Goal: Task Accomplishment & Management: Manage account settings

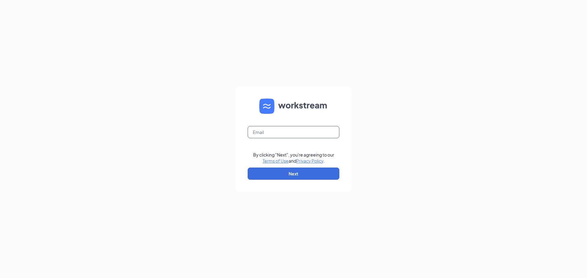
click at [318, 134] on input "text" at bounding box center [294, 132] width 92 height 12
type input "nohemiolivares.cfaholcombe@gmail.com"
click at [333, 171] on button "Next" at bounding box center [294, 174] width 92 height 12
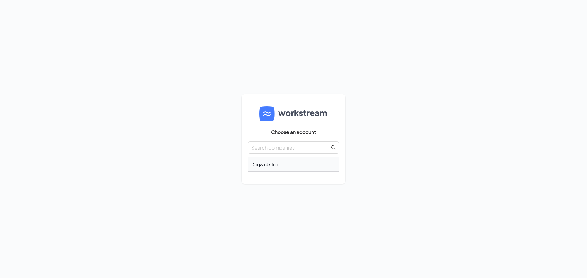
click at [277, 168] on div "Dogwinks Inc" at bounding box center [294, 165] width 92 height 14
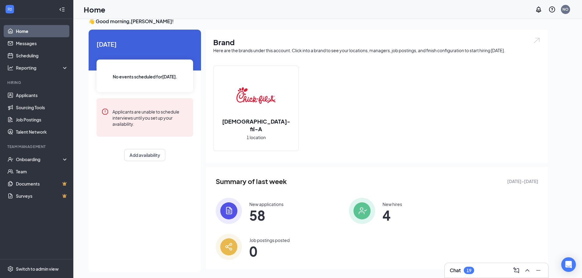
scroll to position [13, 0]
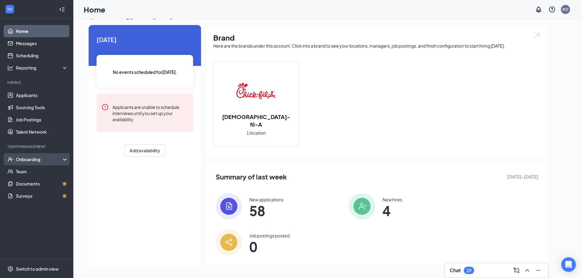
click at [48, 162] on div "Onboarding" at bounding box center [39, 159] width 47 height 6
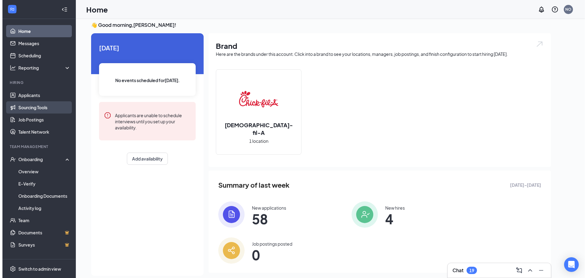
scroll to position [0, 0]
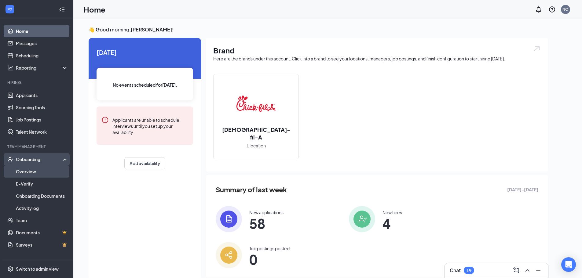
click at [50, 166] on link "Overview" at bounding box center [42, 172] width 52 height 12
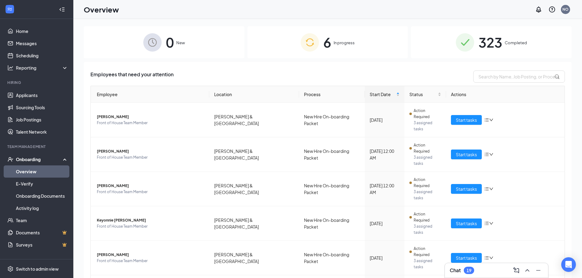
click at [41, 161] on div "Onboarding" at bounding box center [39, 159] width 47 height 6
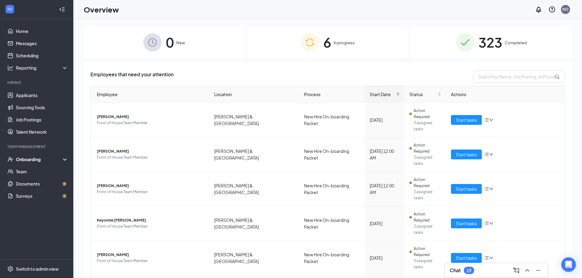
click at [41, 161] on div "Onboarding" at bounding box center [39, 159] width 47 height 6
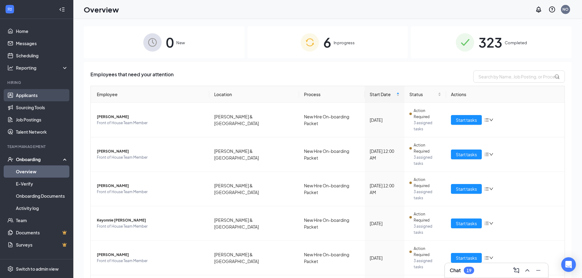
click at [44, 90] on link "Applicants" at bounding box center [42, 95] width 52 height 12
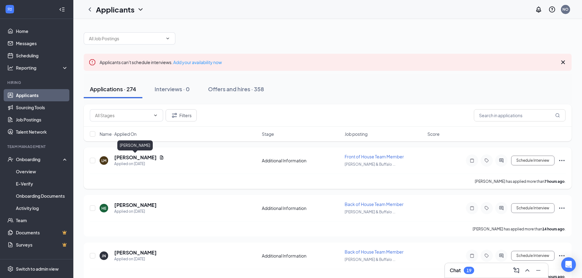
click at [134, 158] on h5 "[PERSON_NAME]" at bounding box center [135, 157] width 42 height 7
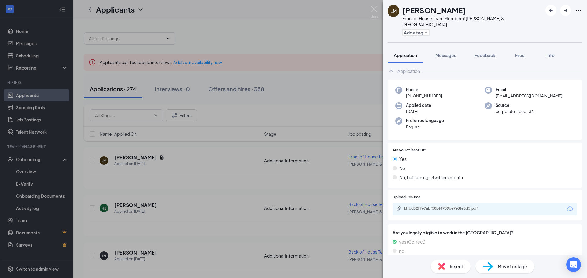
scroll to position [24, 0]
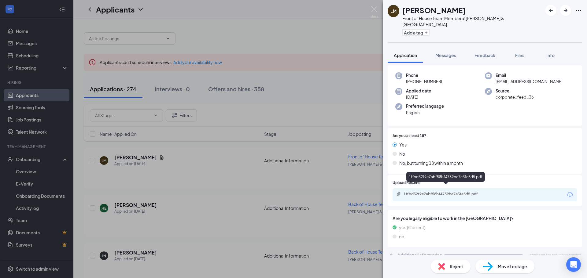
click at [436, 192] on div "1ffbd32f9e7abf58bf4759be7e3fe5d5.pdf" at bounding box center [446, 194] width 86 height 5
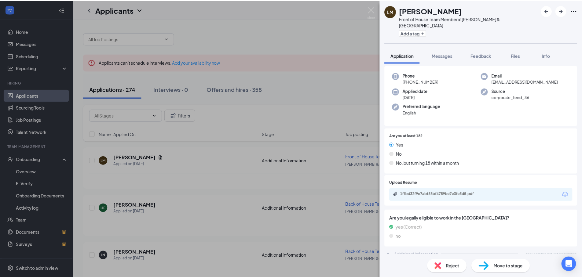
scroll to position [22, 0]
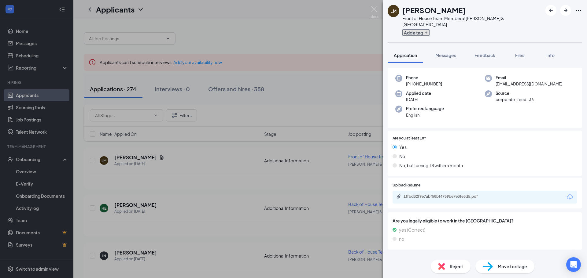
click at [422, 29] on button "Add a tag" at bounding box center [415, 32] width 27 height 6
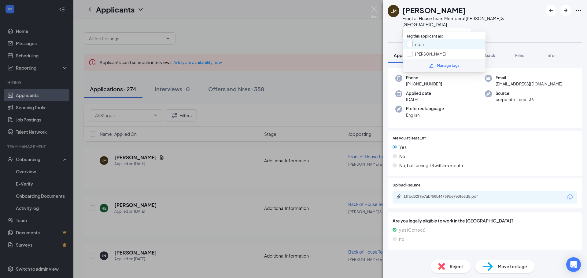
click at [410, 45] on input "main" at bounding box center [414, 44] width 17 height 7
checkbox input "true"
click at [350, 44] on div "[PERSON_NAME] Front of House Team Member at [PERSON_NAME][GEOGRAPHIC_DATA] Appl…" at bounding box center [293, 139] width 587 height 278
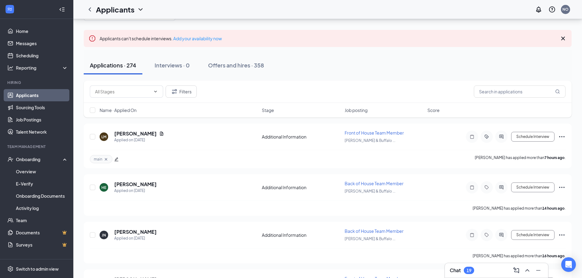
scroll to position [31, 0]
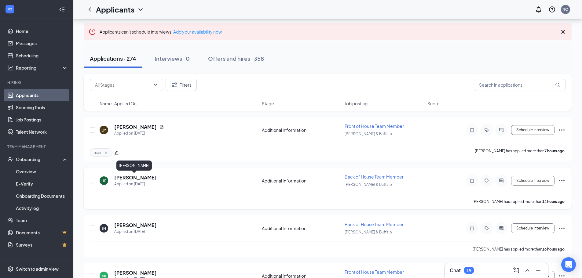
click at [121, 178] on h5 "[PERSON_NAME]" at bounding box center [135, 177] width 42 height 7
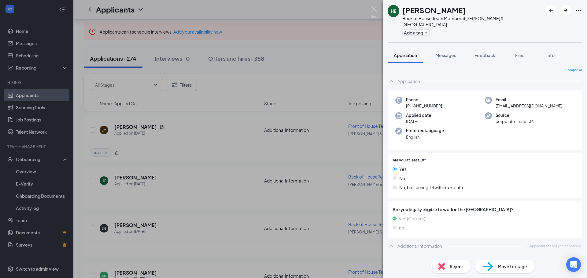
click at [208, 98] on div "HE [PERSON_NAME] Back of House Team Member at [PERSON_NAME][GEOGRAPHIC_DATA] Ad…" at bounding box center [293, 139] width 587 height 278
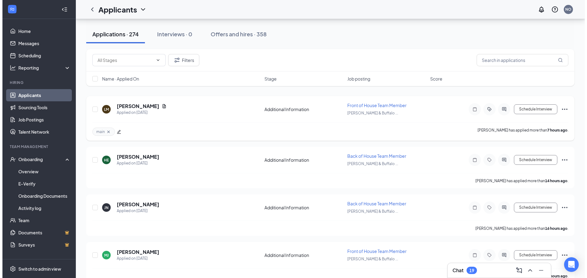
scroll to position [92, 0]
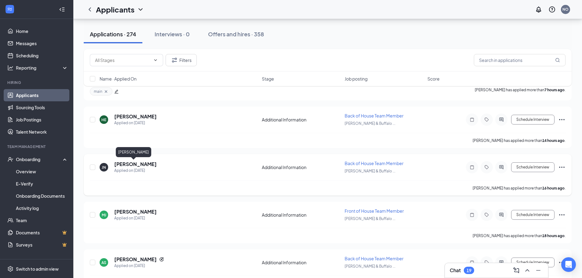
click at [126, 163] on h5 "[PERSON_NAME]" at bounding box center [135, 164] width 42 height 7
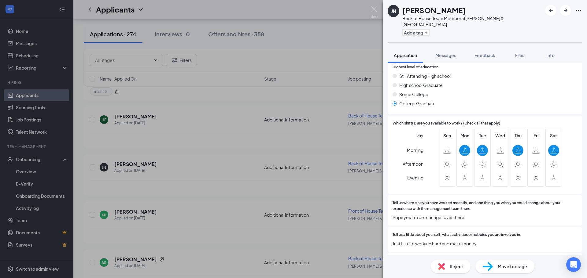
scroll to position [223, 0]
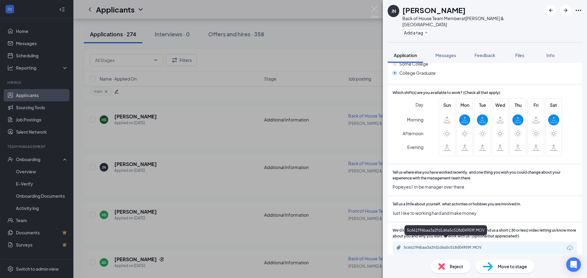
click at [460, 245] on div "5c661f96baa3a2fd1d6a5c518d04959f.MOV" at bounding box center [446, 247] width 86 height 5
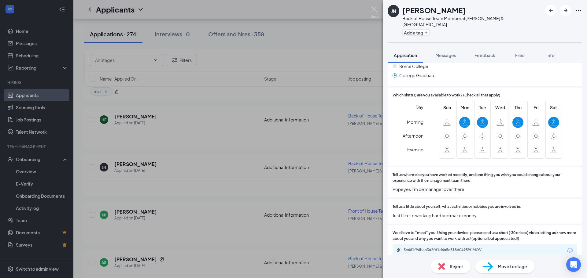
click at [318, 131] on div "JN [PERSON_NAME] Back of House Team Member at [PERSON_NAME][GEOGRAPHIC_DATA] Ad…" at bounding box center [293, 139] width 587 height 278
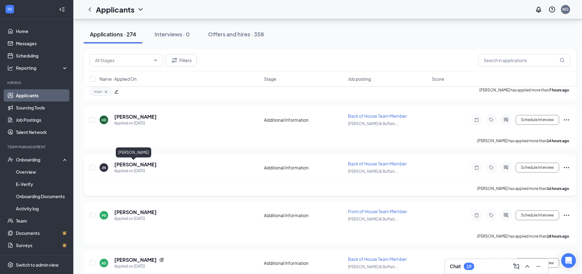
click at [137, 164] on h5 "[PERSON_NAME]" at bounding box center [135, 164] width 42 height 7
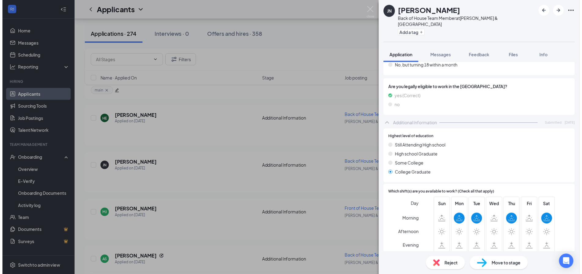
scroll to position [122, 0]
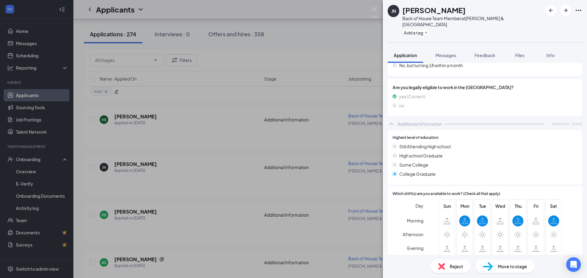
click at [261, 190] on div "JN [PERSON_NAME] Back of House Team Member at [PERSON_NAME][GEOGRAPHIC_DATA] Ad…" at bounding box center [293, 139] width 587 height 278
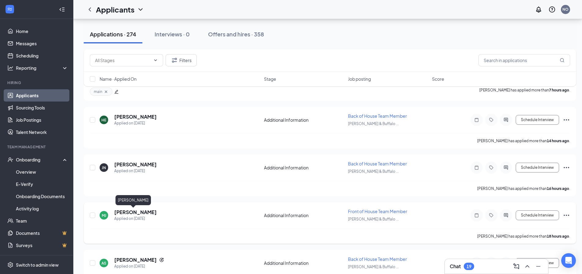
click at [135, 209] on h5 "[PERSON_NAME]" at bounding box center [135, 212] width 42 height 7
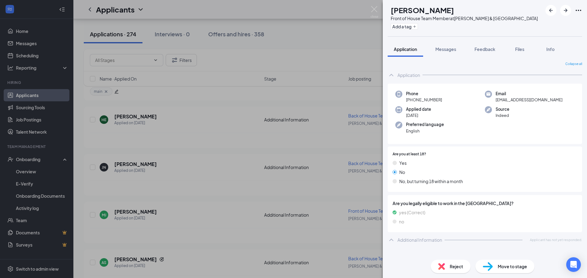
click at [191, 182] on div "[PERSON_NAME] Front of House Team Member at [PERSON_NAME][GEOGRAPHIC_DATA] Add …" at bounding box center [293, 139] width 587 height 278
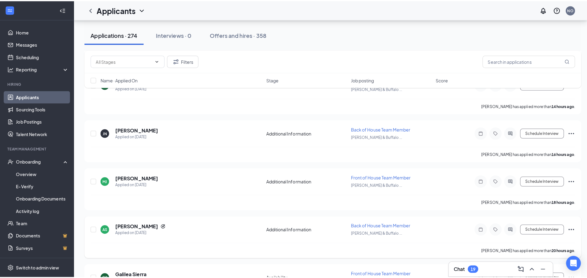
scroll to position [183, 0]
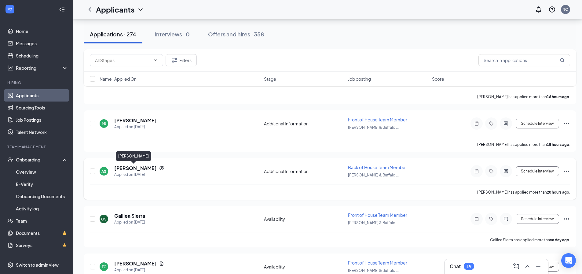
click at [135, 169] on h5 "[PERSON_NAME]" at bounding box center [135, 168] width 42 height 7
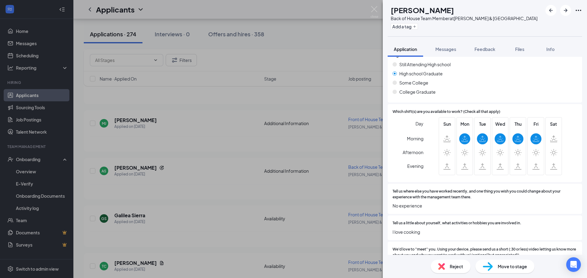
scroll to position [241, 0]
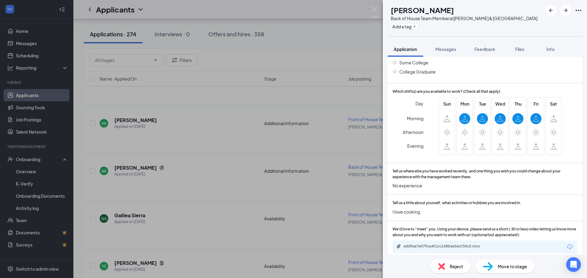
click at [468, 244] on div "eddfea7e079ca4f1cc148b6e56cf34c5.mov" at bounding box center [446, 246] width 86 height 5
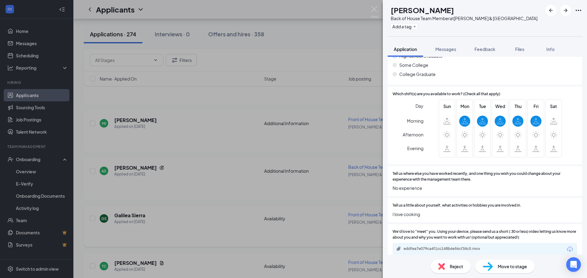
drag, startPoint x: 162, startPoint y: 186, endPoint x: 155, endPoint y: 222, distance: 36.6
click at [162, 186] on div "AS [PERSON_NAME] Back of House Team Member at [PERSON_NAME][GEOGRAPHIC_DATA] Ad…" at bounding box center [293, 139] width 587 height 278
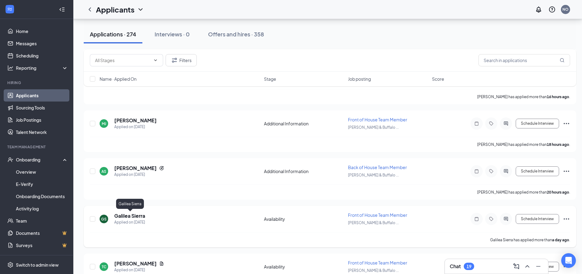
click at [131, 220] on div "Applied on [DATE]" at bounding box center [129, 222] width 31 height 6
click at [130, 212] on div "GS Galilea Sierra Applied on [DATE] Availability Front of House Team Member [PE…" at bounding box center [330, 222] width 480 height 20
click at [131, 215] on h5 "Galilea Sierra" at bounding box center [129, 215] width 31 height 7
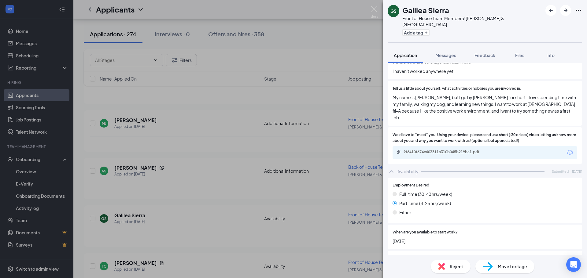
scroll to position [301, 0]
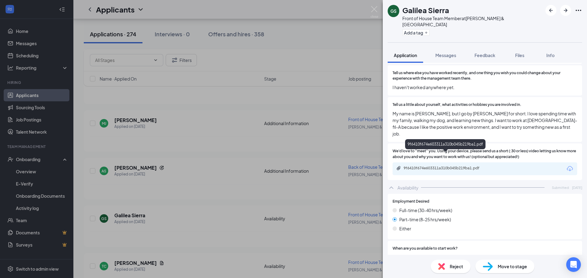
click at [457, 166] on div "9f6410f674e603311a310b045b219ba1.pdf" at bounding box center [446, 168] width 86 height 5
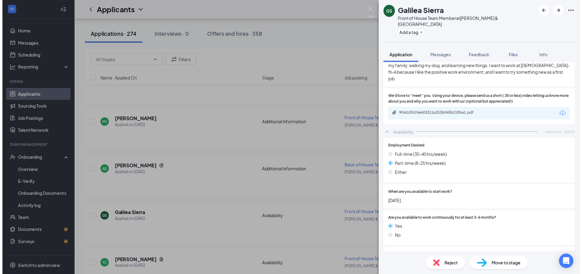
scroll to position [423, 0]
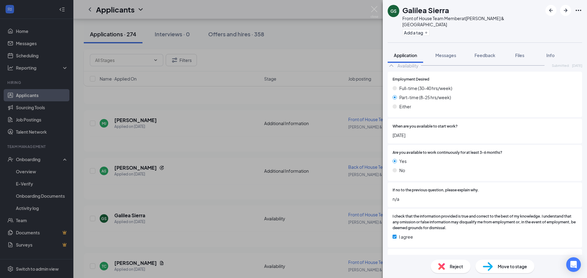
click at [333, 150] on div "GS Galilea Sierra Front of House Team Member at [PERSON_NAME][GEOGRAPHIC_DATA] …" at bounding box center [293, 139] width 587 height 278
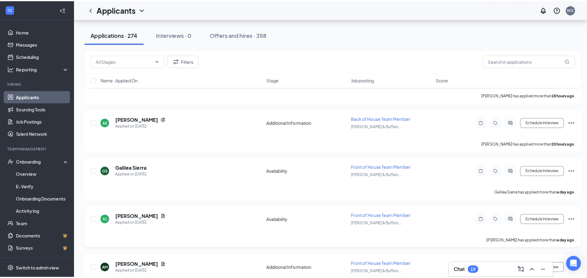
scroll to position [244, 0]
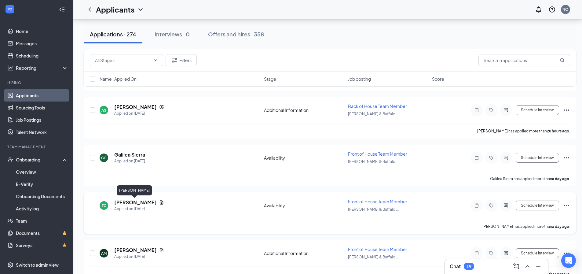
click at [142, 203] on h5 "[PERSON_NAME]" at bounding box center [135, 202] width 42 height 7
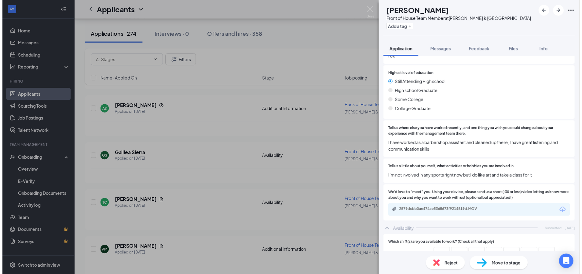
scroll to position [336, 0]
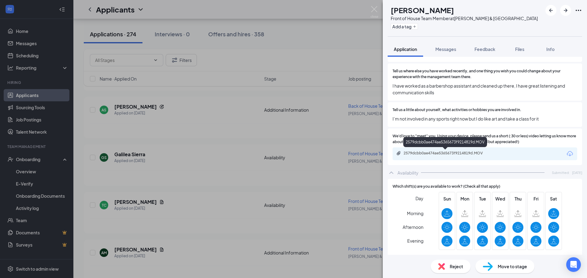
click at [418, 152] on div "2579dcbb0ae474ae5365673f9214819d.MOV" at bounding box center [446, 153] width 86 height 5
click at [316, 88] on div "TC [PERSON_NAME] Front of House Team Member at [PERSON_NAME][GEOGRAPHIC_DATA] A…" at bounding box center [293, 139] width 587 height 278
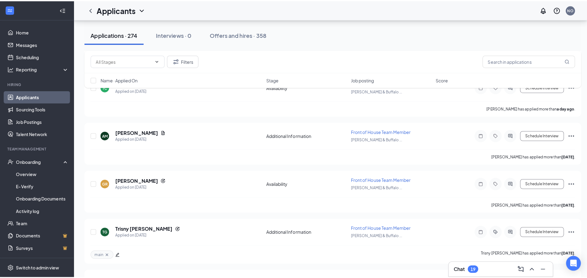
scroll to position [367, 0]
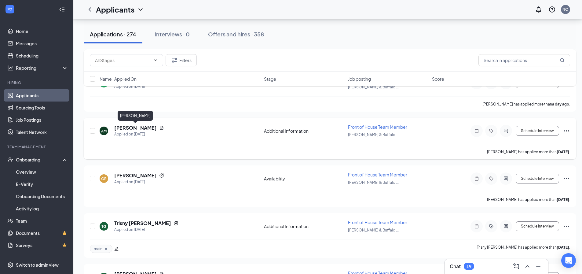
click at [121, 127] on h5 "[PERSON_NAME]" at bounding box center [135, 127] width 42 height 7
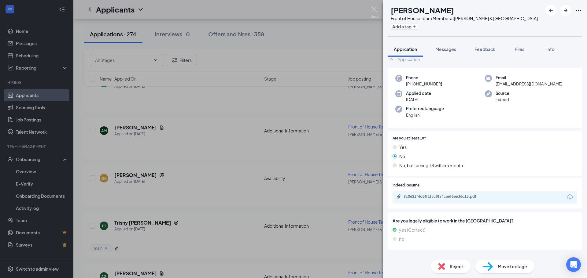
scroll to position [24, 0]
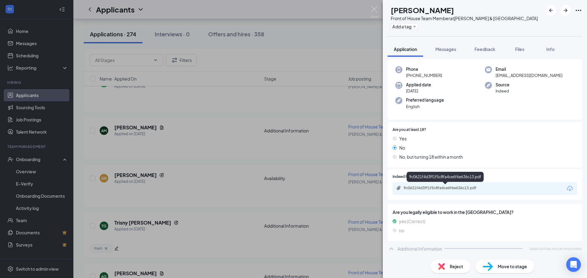
click at [415, 188] on div "9c0621f4d3ff1f5c8fa4ce6f6e636c13.pdf" at bounding box center [446, 188] width 86 height 5
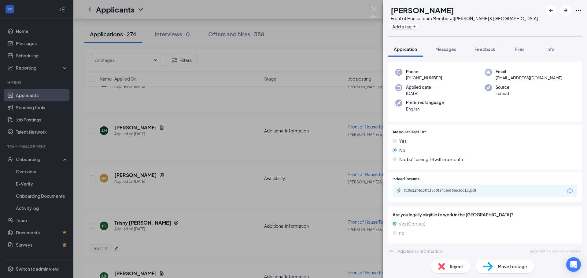
drag, startPoint x: 348, startPoint y: 180, endPoint x: 347, endPoint y: 177, distance: 3.5
click at [348, 180] on div "AM [PERSON_NAME] Front of House Team Member at [PERSON_NAME][GEOGRAPHIC_DATA] A…" at bounding box center [293, 139] width 587 height 278
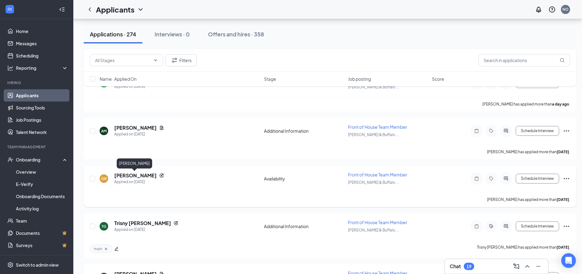
click at [138, 177] on h5 "[PERSON_NAME]" at bounding box center [135, 175] width 42 height 7
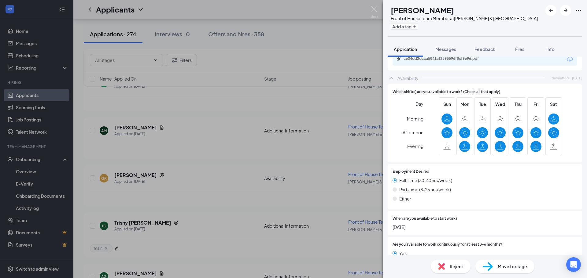
scroll to position [428, 0]
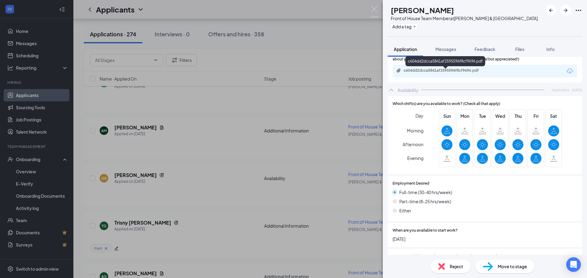
click at [457, 73] on div "c604dd2dcca5841af2595596f8cf9696.pdf" at bounding box center [446, 70] width 86 height 5
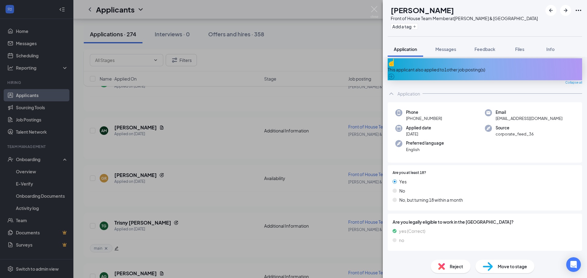
scroll to position [0, 0]
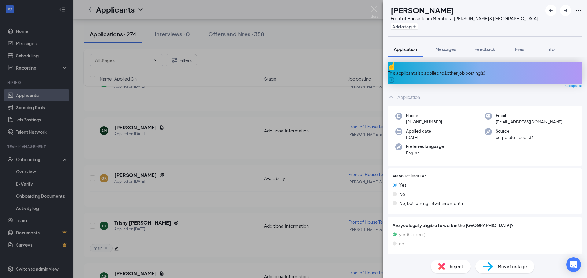
click at [372, 9] on img at bounding box center [374, 12] width 8 height 12
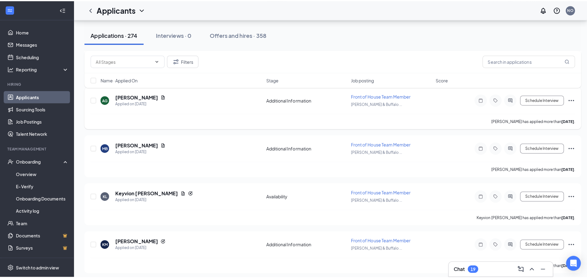
scroll to position [550, 0]
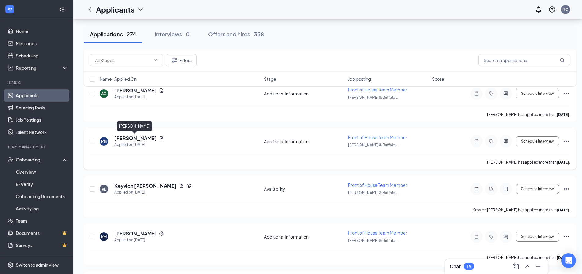
click at [138, 139] on h5 "[PERSON_NAME]" at bounding box center [135, 138] width 42 height 7
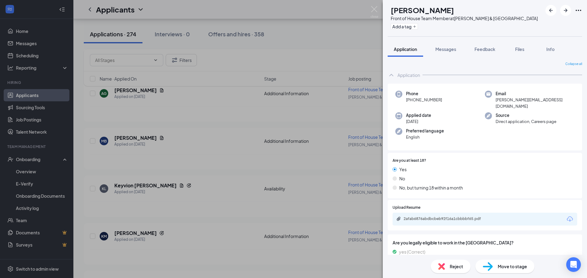
scroll to position [24, 0]
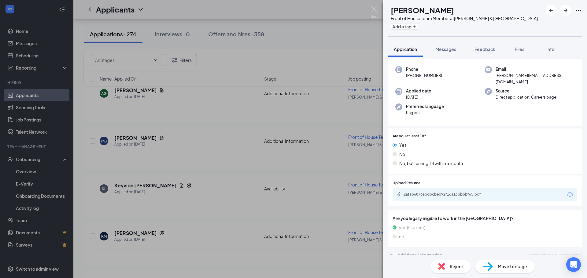
click at [449, 192] on div "2afab6876abdbcbeb92f16a1cbbbbf65.pdf" at bounding box center [446, 194] width 86 height 5
click at [330, 162] on div "MB [PERSON_NAME] Front of House Team Member at [PERSON_NAME][GEOGRAPHIC_DATA] A…" at bounding box center [293, 139] width 587 height 278
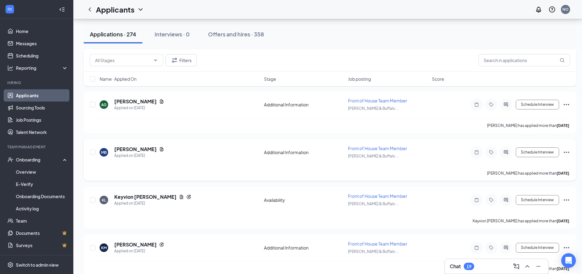
scroll to position [550, 0]
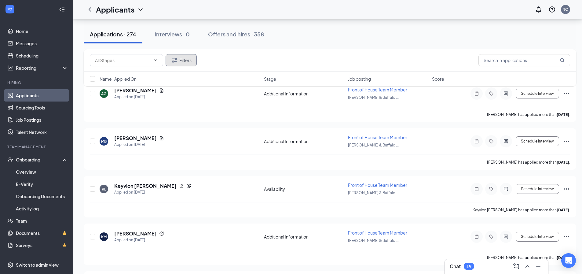
click at [181, 60] on button "Filters" at bounding box center [181, 60] width 31 height 12
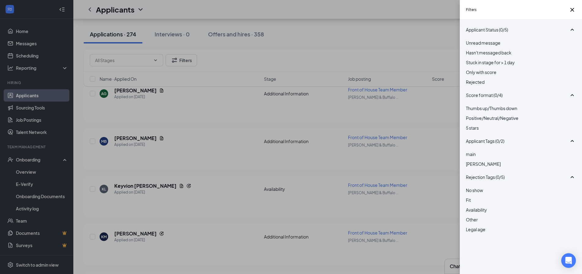
click at [467, 160] on div at bounding box center [521, 160] width 110 height 0
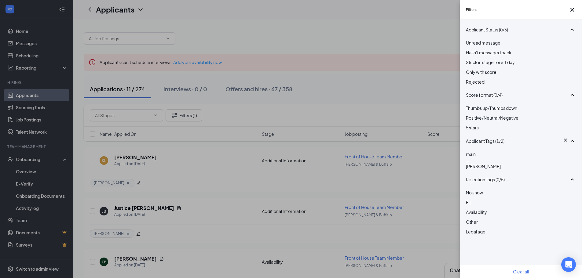
click at [375, 61] on div "Filters Applicant Status (0/5) Unread message Hasn't messaged back Stuck in sta…" at bounding box center [291, 139] width 582 height 278
click at [365, 82] on div "Filters Applicant Status (0/5) Unread message Hasn't messaged back Stuck in sta…" at bounding box center [291, 139] width 582 height 278
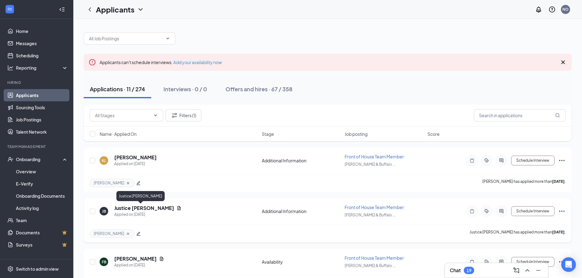
click at [140, 208] on h5 "Justice [PERSON_NAME]" at bounding box center [144, 208] width 60 height 7
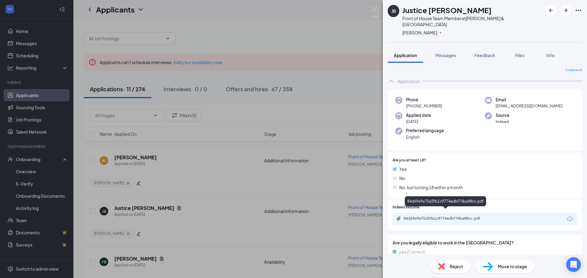
click at [472, 216] on div "84d69e9a75d3fb1c9774edbf74ba88cc.pdf" at bounding box center [446, 218] width 86 height 5
drag, startPoint x: 321, startPoint y: 31, endPoint x: 323, endPoint y: 27, distance: 4.1
click at [321, 31] on div "[PERSON_NAME] [PERSON_NAME] Front of House Team Member at [PERSON_NAME][GEOGRAP…" at bounding box center [293, 139] width 587 height 278
